Goal: Transaction & Acquisition: Subscribe to service/newsletter

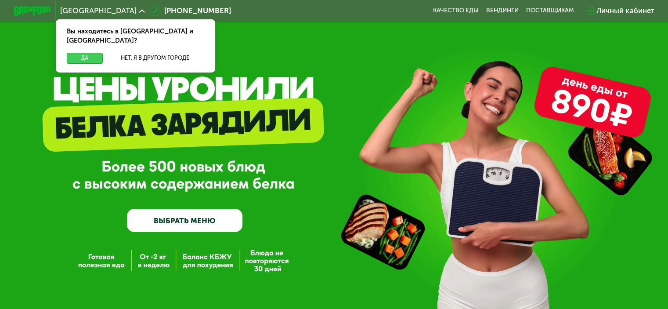
click at [88, 53] on button "Да" at bounding box center [85, 58] width 36 height 11
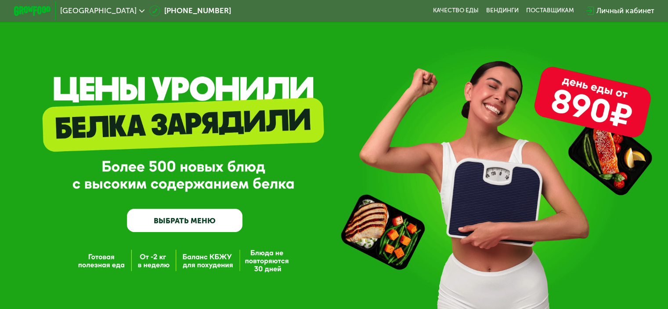
click at [170, 224] on link "ВЫБРАТЬ МЕНЮ" at bounding box center [184, 220] width 115 height 23
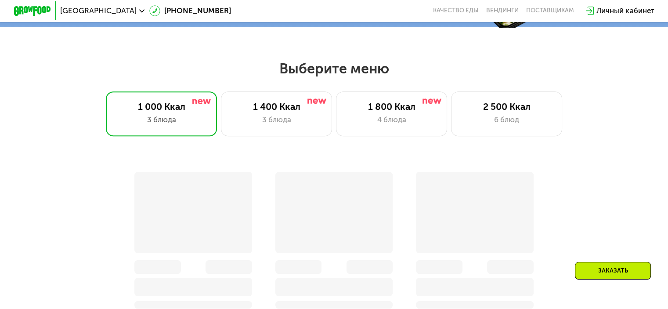
scroll to position [395, 0]
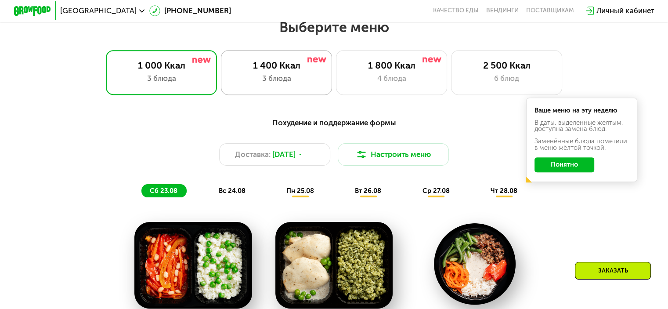
click at [282, 84] on div "3 блюда" at bounding box center [277, 78] width 92 height 11
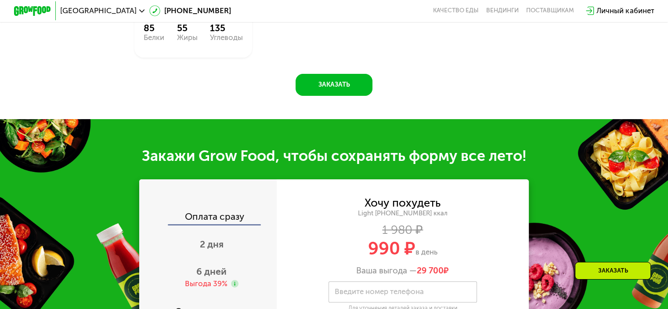
scroll to position [878, 0]
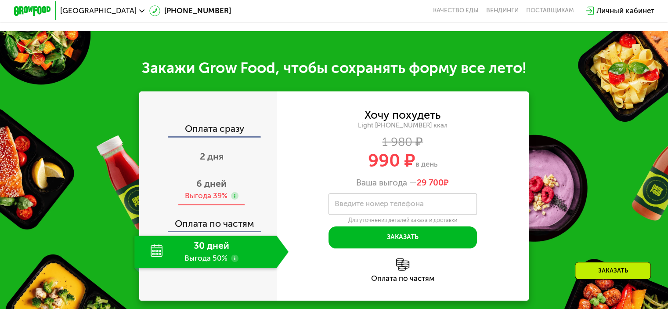
click at [206, 189] on span "6 дней" at bounding box center [211, 183] width 30 height 11
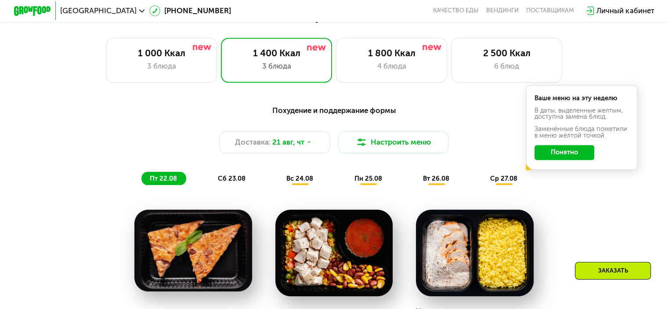
scroll to position [395, 0]
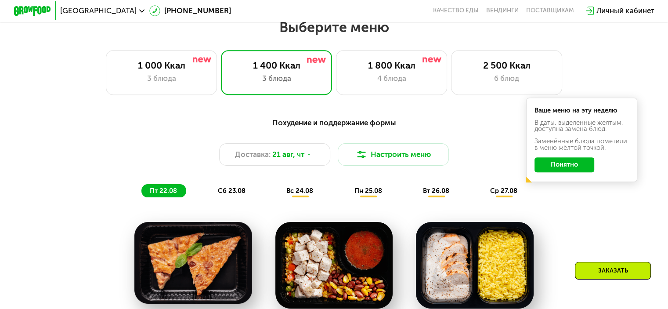
click at [231, 195] on span "сб 23.08" at bounding box center [232, 191] width 28 height 8
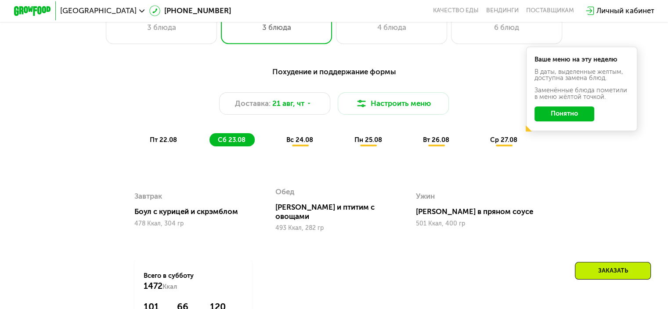
scroll to position [439, 0]
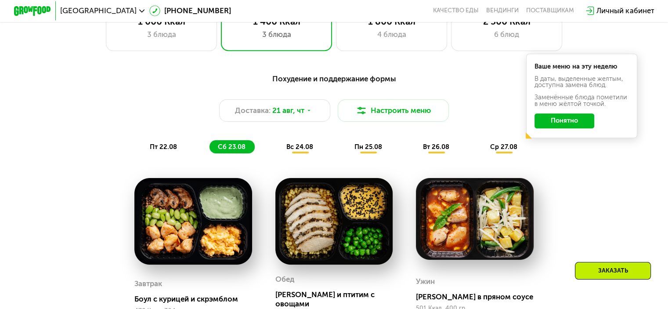
click at [300, 151] on span "вс 24.08" at bounding box center [299, 147] width 27 height 8
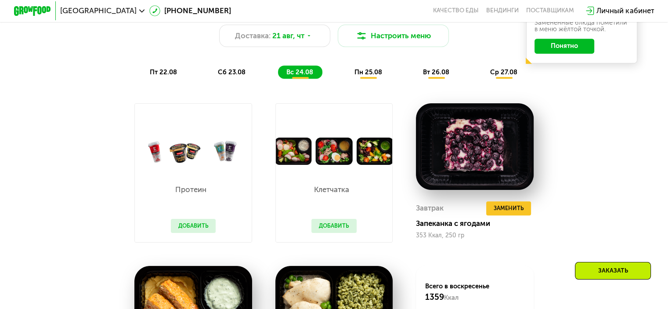
scroll to position [527, 0]
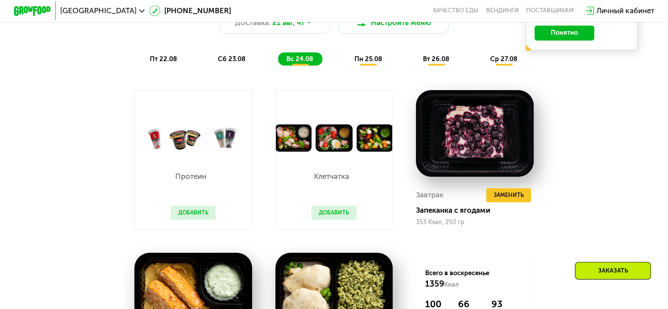
click at [378, 60] on span "пн 25.08" at bounding box center [368, 59] width 28 height 8
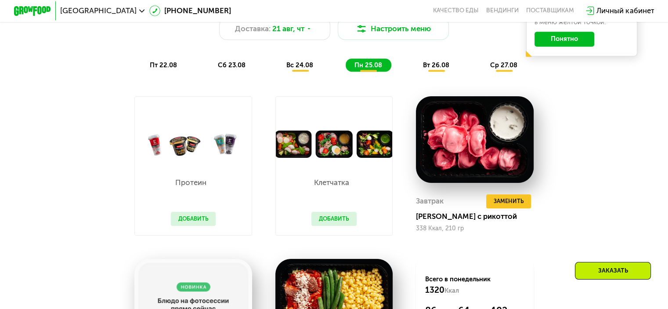
scroll to position [483, 0]
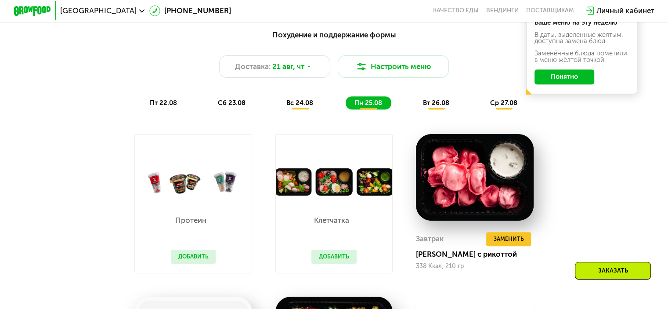
click at [435, 107] on span "вт 26.08" at bounding box center [436, 103] width 26 height 8
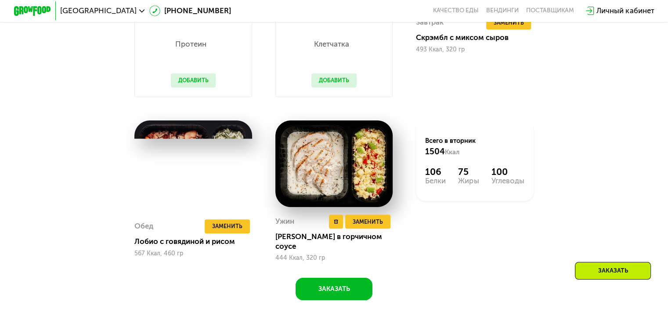
scroll to position [659, 0]
